Goal: Task Accomplishment & Management: Complete application form

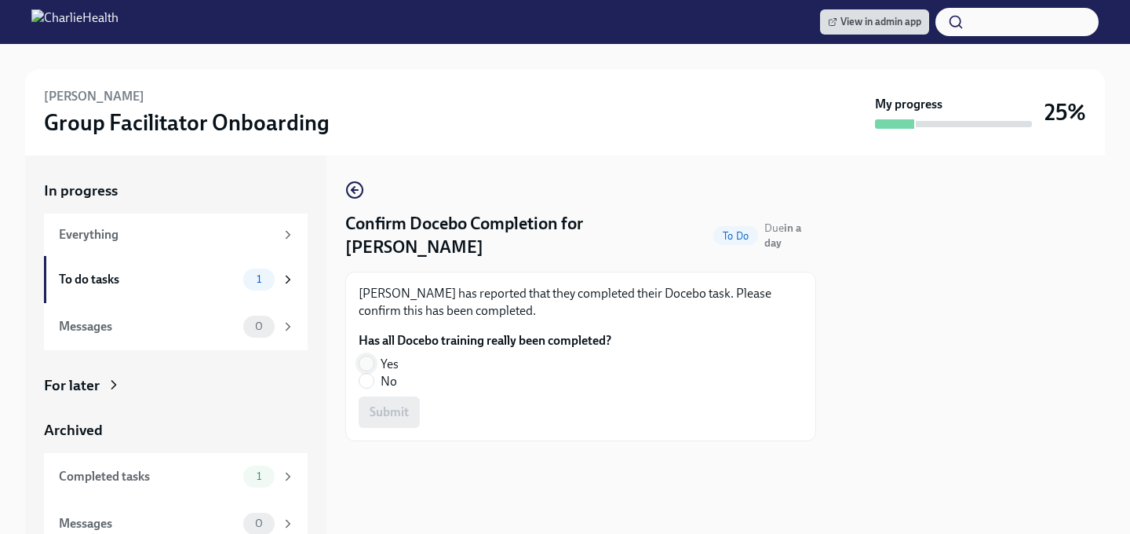
click at [360, 363] on input "Yes" at bounding box center [366, 363] width 14 height 14
radio input "true"
click at [370, 411] on span "Submit" at bounding box center [389, 412] width 39 height 16
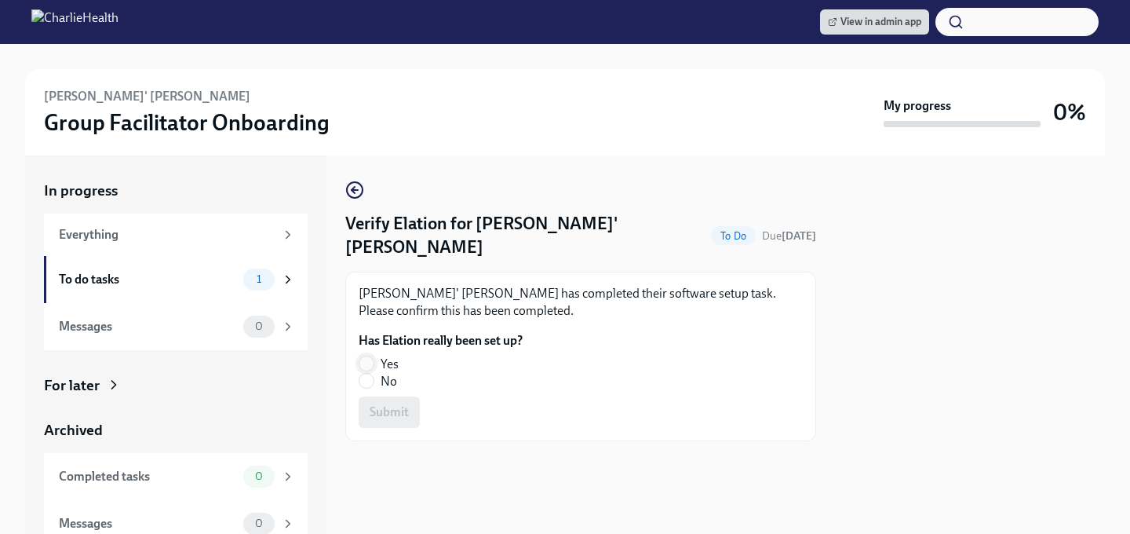
click at [366, 356] on input "Yes" at bounding box center [366, 363] width 14 height 14
radio input "true"
click at [377, 404] on span "Submit" at bounding box center [389, 412] width 39 height 16
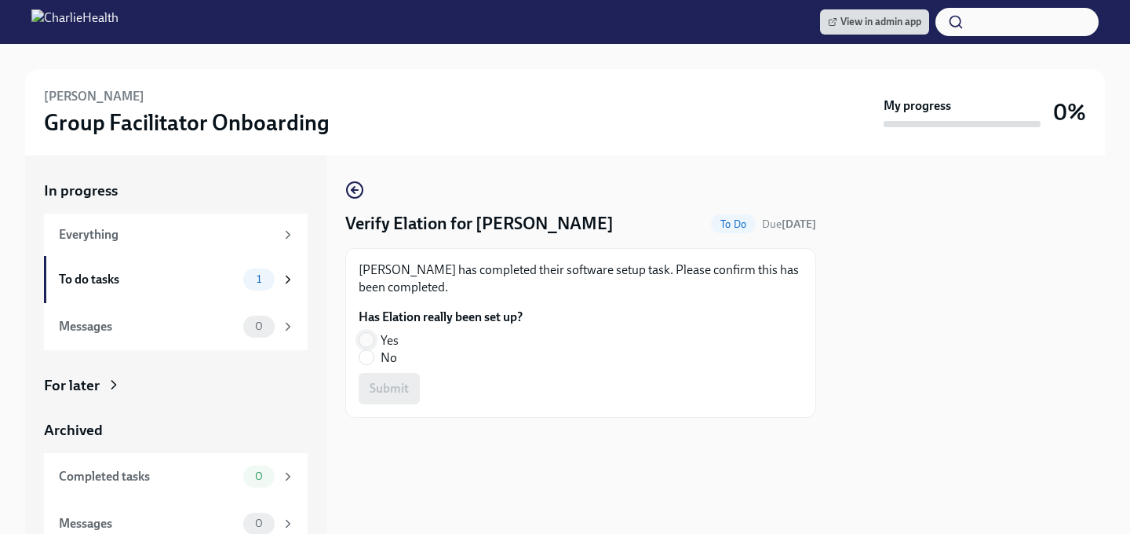
click at [366, 333] on input "Yes" at bounding box center [366, 340] width 14 height 14
radio input "true"
click at [390, 374] on button "Submit" at bounding box center [389, 388] width 61 height 31
click at [366, 341] on input "Yes" at bounding box center [366, 340] width 14 height 14
radio input "true"
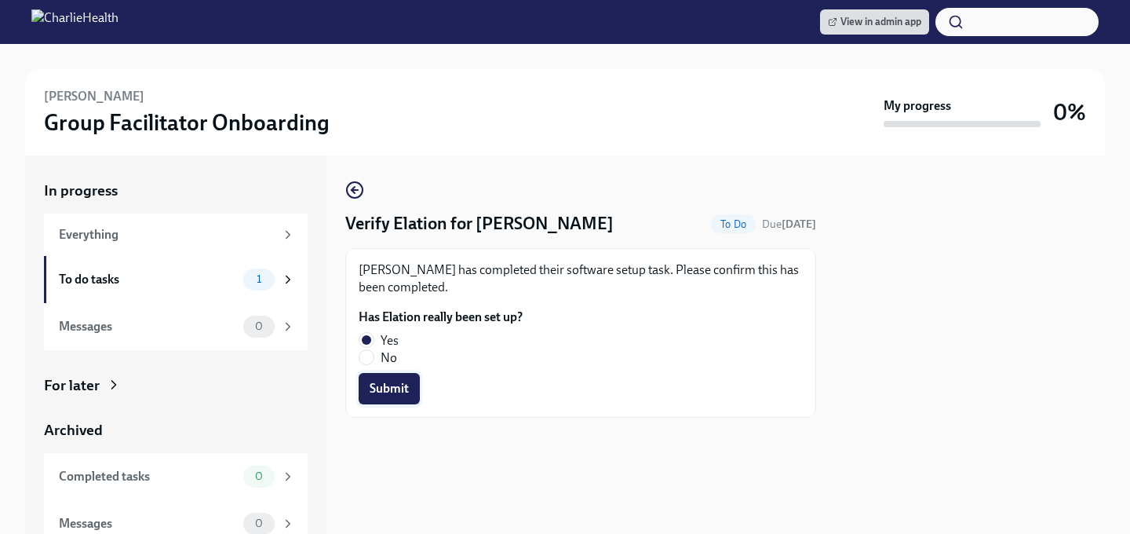
click at [384, 376] on button "Submit" at bounding box center [389, 388] width 61 height 31
click at [368, 341] on input "Yes" at bounding box center [366, 340] width 14 height 14
radio input "true"
click at [380, 375] on button "Submit" at bounding box center [389, 388] width 61 height 31
click at [363, 340] on input "Yes" at bounding box center [366, 340] width 14 height 14
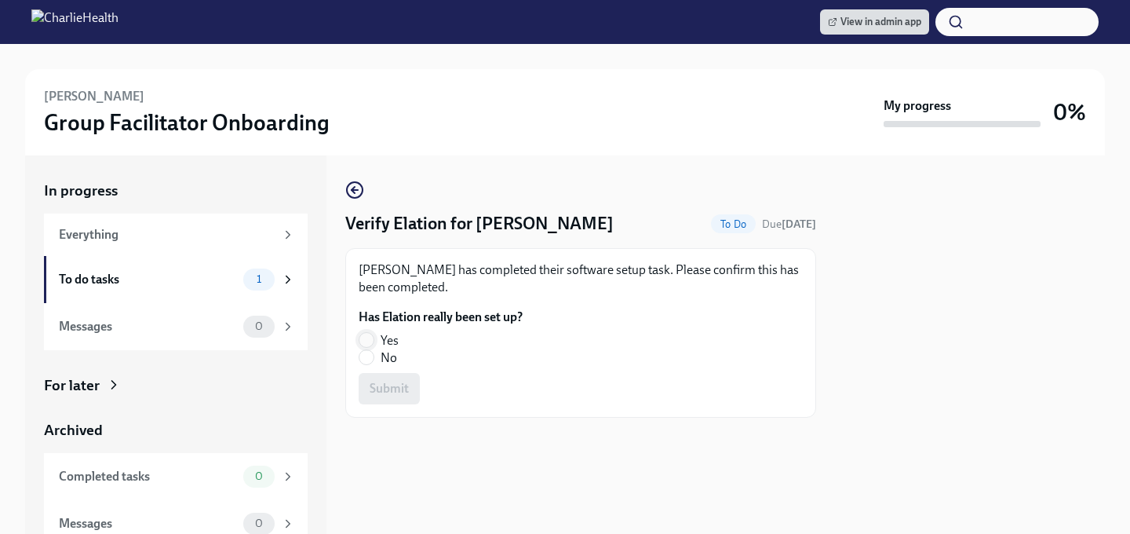
radio input "true"
click at [379, 388] on span "Submit" at bounding box center [389, 389] width 39 height 16
click at [366, 334] on input "Yes" at bounding box center [366, 340] width 14 height 14
radio input "true"
click at [397, 389] on span "Submit" at bounding box center [389, 389] width 39 height 16
